Goal: Complete application form

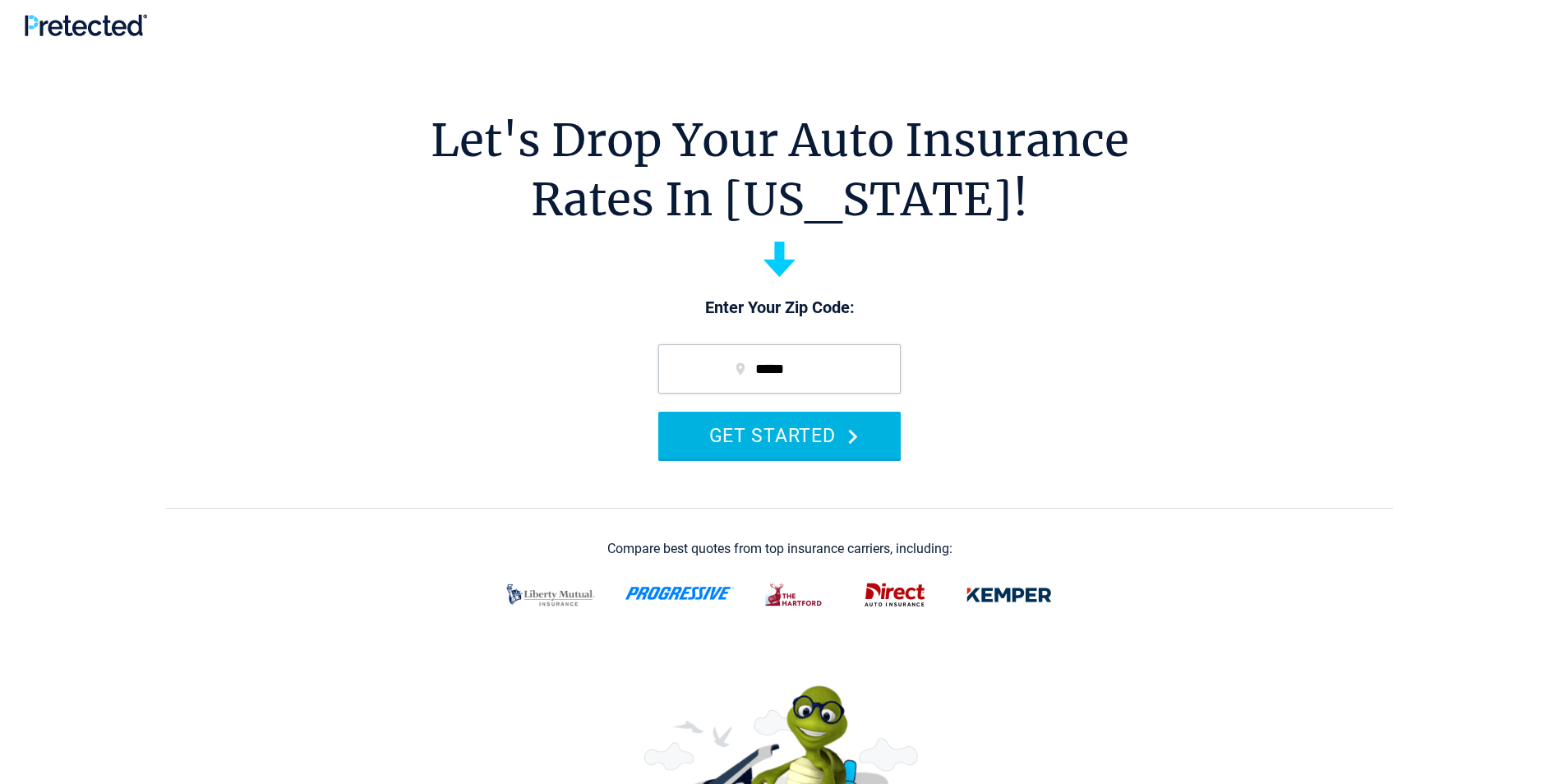
click at [817, 427] on button "GET STARTED" at bounding box center [780, 434] width 242 height 47
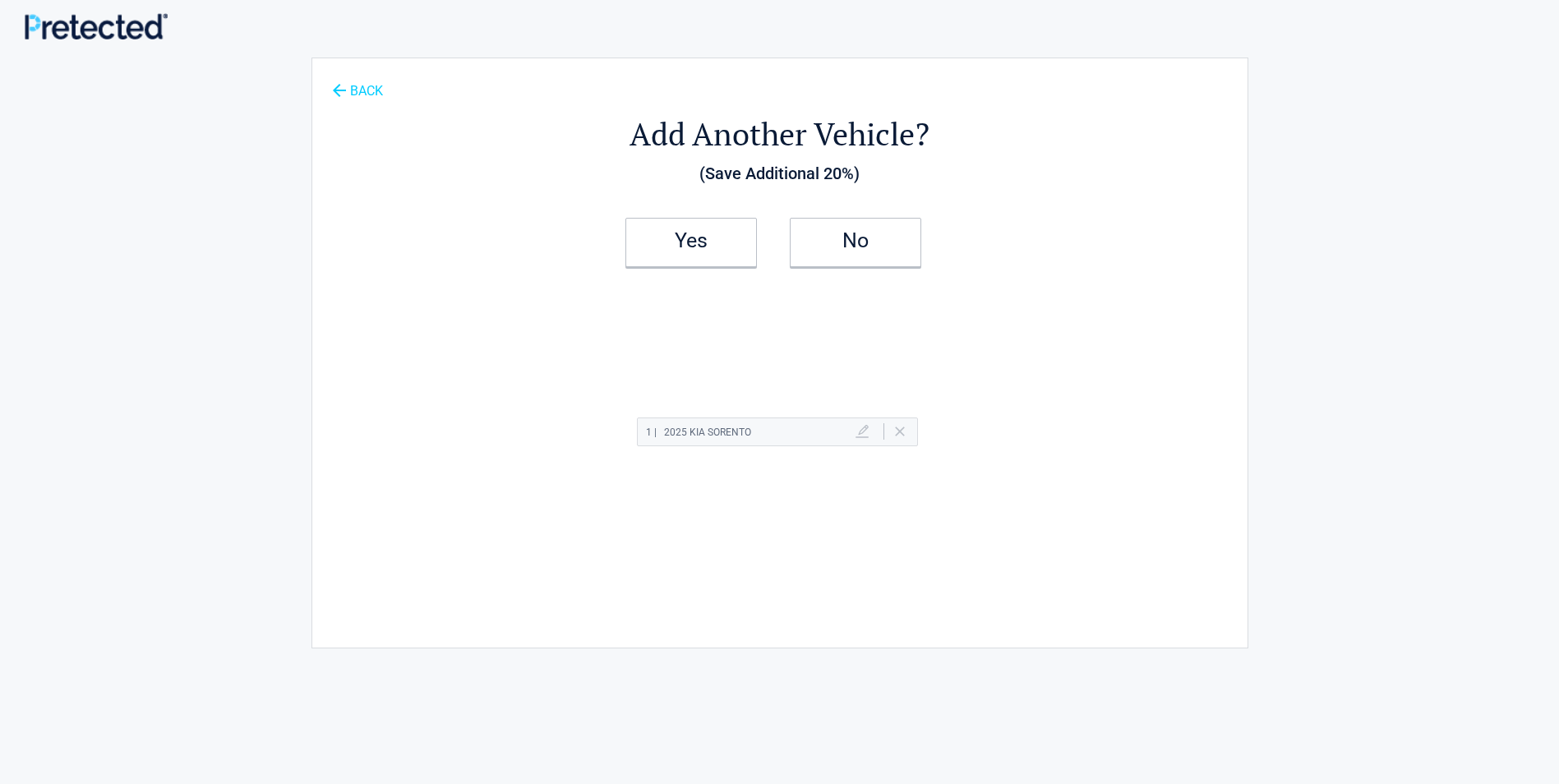
click at [363, 83] on link "BACK" at bounding box center [357, 83] width 58 height 29
